Goal: Task Accomplishment & Management: Use online tool/utility

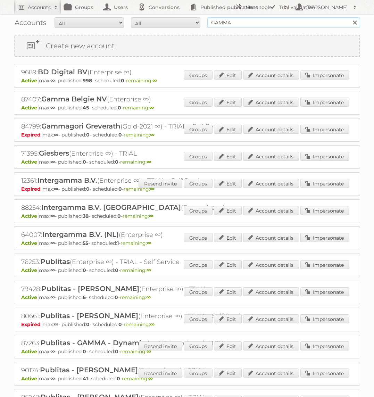
click at [236, 25] on input "GAMMA" at bounding box center [283, 22] width 153 height 10
type input "Praxis"
click at [349, 17] on input "Search" at bounding box center [354, 22] width 10 height 10
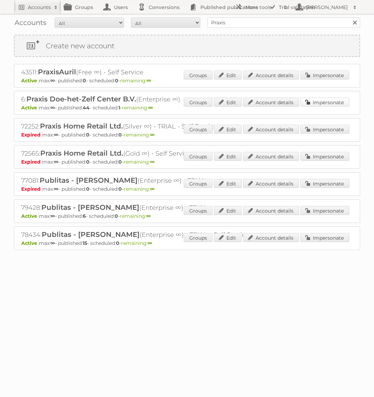
click at [315, 99] on link "Impersonate" at bounding box center [324, 102] width 49 height 9
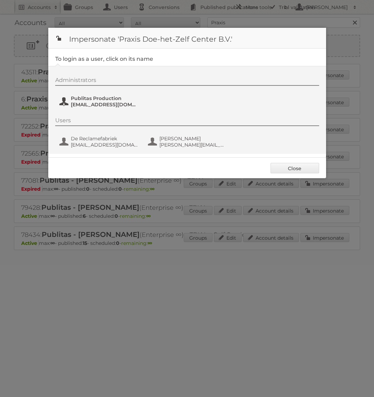
click at [113, 100] on span "Publitas Production" at bounding box center [104, 98] width 67 height 6
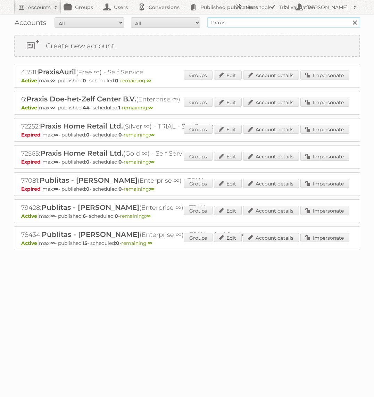
click at [245, 24] on input "Praxis" at bounding box center [283, 22] width 153 height 10
type input "bol.com"
click at [349, 17] on input "Search" at bounding box center [354, 22] width 10 height 10
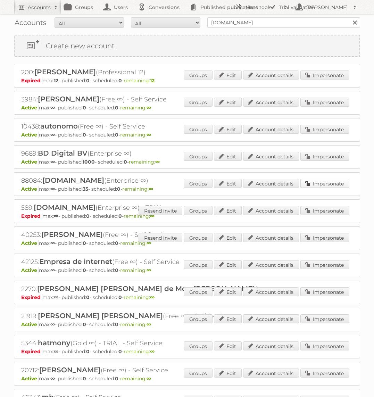
click at [312, 183] on link "Impersonate" at bounding box center [324, 183] width 49 height 9
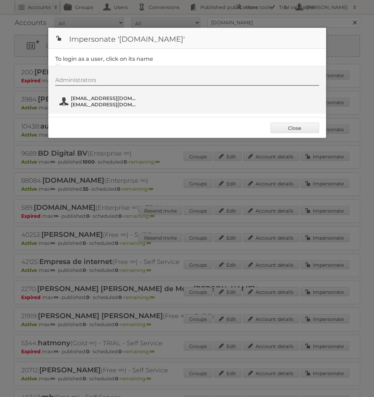
click at [95, 98] on span "fs+bol@publitas.com" at bounding box center [104, 98] width 67 height 6
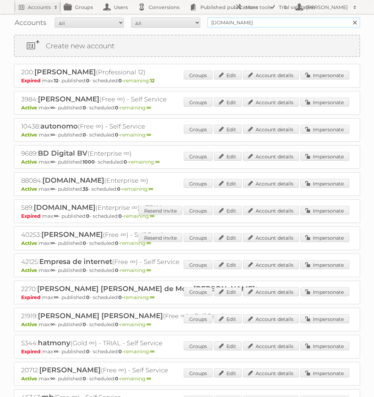
click at [228, 25] on input "bol.com" at bounding box center [283, 22] width 153 height 10
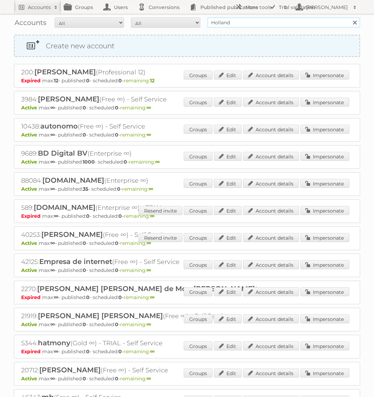
type input "Holland & Barrett"
click at [349, 17] on input "Search" at bounding box center [354, 22] width 10 height 10
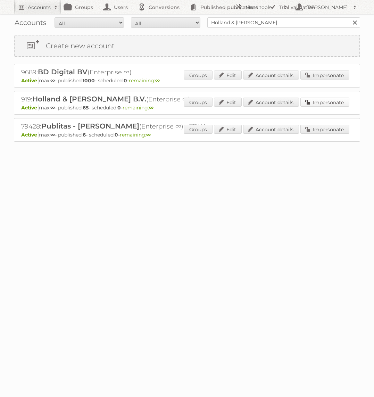
click at [315, 102] on link "Impersonate" at bounding box center [324, 102] width 49 height 9
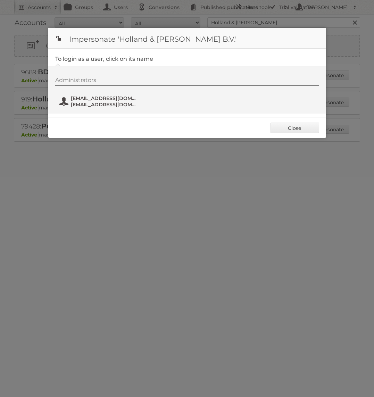
click at [118, 100] on span "fs+hollandbarrett@publitas.com" at bounding box center [104, 98] width 67 height 6
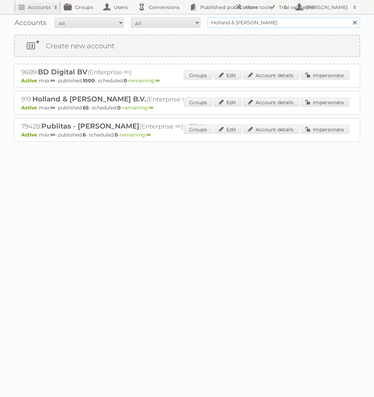
click at [257, 20] on input "Holland & Barrett" at bounding box center [283, 22] width 153 height 10
type input "Action PIA"
click at [349, 17] on input "Search" at bounding box center [354, 22] width 10 height 10
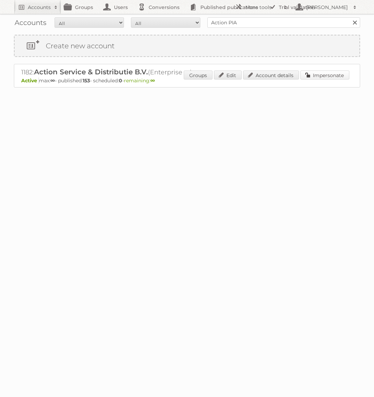
click at [326, 76] on link "Impersonate" at bounding box center [324, 74] width 49 height 9
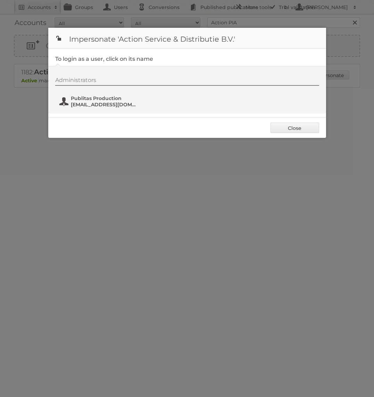
click at [103, 99] on span "Publitas Production" at bounding box center [104, 98] width 67 height 6
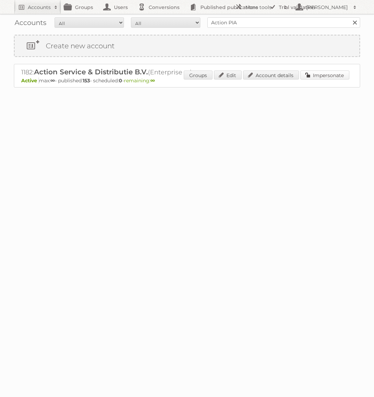
click at [334, 71] on link "Impersonate" at bounding box center [324, 74] width 49 height 9
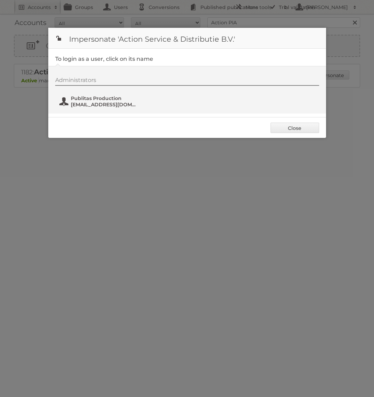
click at [98, 99] on span "Publitas Production" at bounding box center [104, 98] width 67 height 6
